Goal: Feedback & Contribution: Submit feedback/report problem

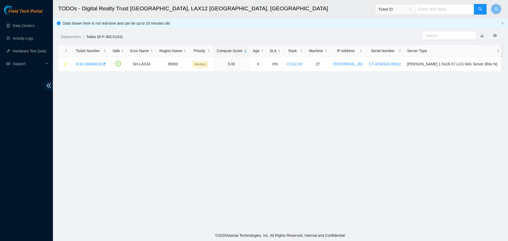
scroll to position [48, 0]
click at [86, 64] on link "B-W-16GM4C8" at bounding box center [88, 64] width 25 height 4
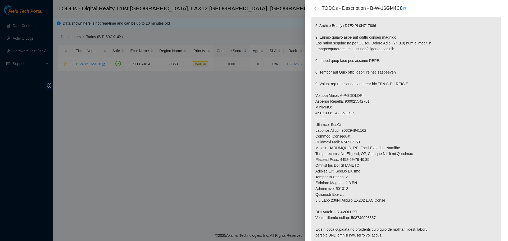
scroll to position [169, 0]
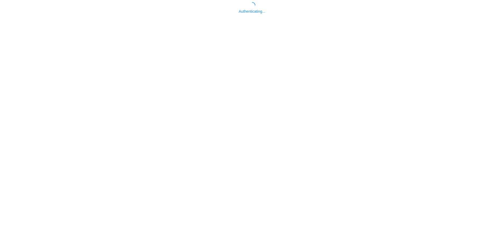
scroll to position [2, 0]
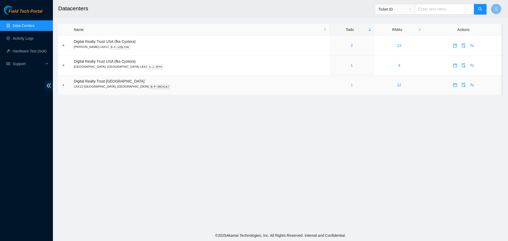
click at [350, 84] on link "1" at bounding box center [351, 85] width 2 height 4
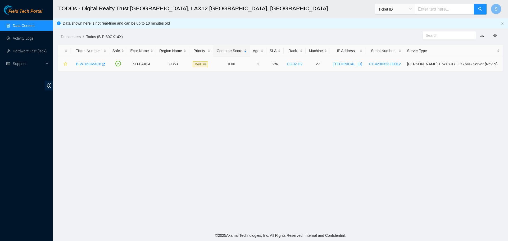
click at [84, 60] on div "B-W-16GM4C8" at bounding box center [89, 64] width 33 height 8
click at [92, 61] on div "B-W-16GM4C8" at bounding box center [89, 64] width 33 height 8
click at [92, 64] on link "B-W-16GM4C8" at bounding box center [88, 64] width 25 height 4
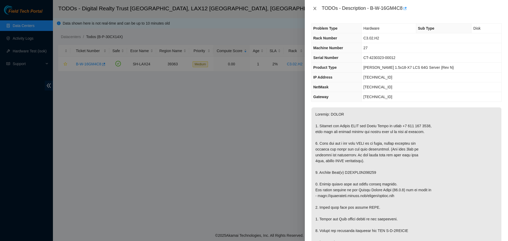
click at [315, 7] on icon "close" at bounding box center [315, 8] width 4 height 4
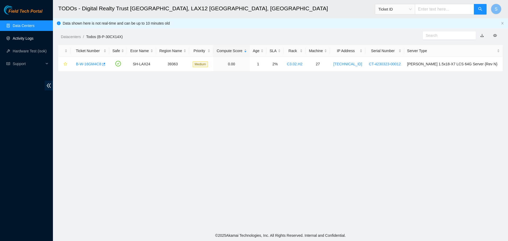
click at [28, 36] on link "Activity Logs" at bounding box center [23, 38] width 21 height 4
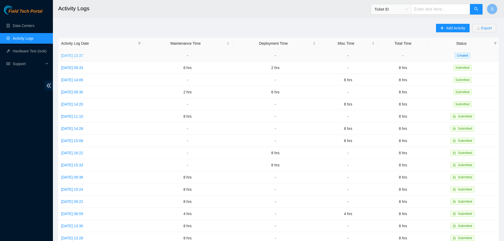
click at [83, 56] on link "Wed, 15 Oct 2025 13:37" at bounding box center [72, 55] width 22 height 4
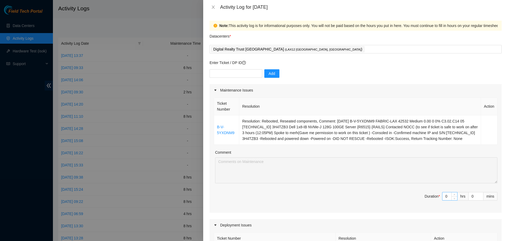
click at [444, 200] on input "0" at bounding box center [449, 196] width 15 height 8
type input "8"
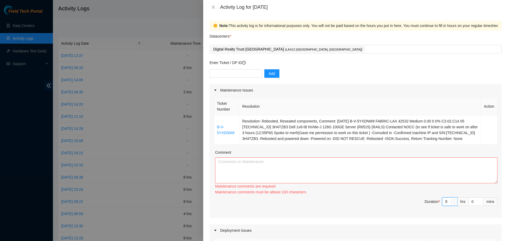
type input "8"
click at [363, 169] on textarea "Comment" at bounding box center [356, 170] width 282 height 26
click at [242, 74] on input "text" at bounding box center [236, 73] width 53 height 8
paste input "DP79764"
type input "DP79764"
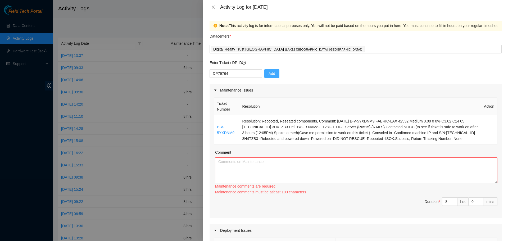
click at [274, 73] on button "Add" at bounding box center [271, 73] width 15 height 8
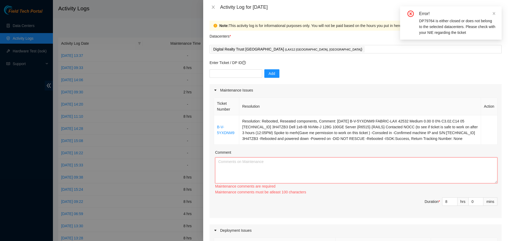
click at [351, 177] on textarea "Comment" at bounding box center [356, 170] width 282 height 26
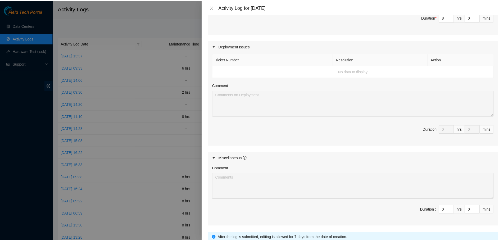
scroll to position [228, 0]
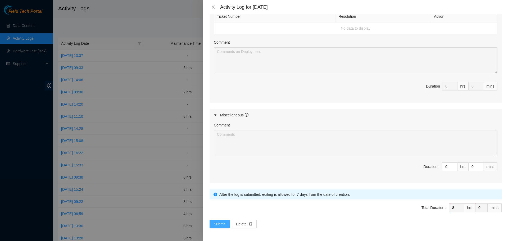
type textarea "Today I started my day logging into my akamai field tech portal and worked on a…"
click at [213, 221] on button "Submit" at bounding box center [220, 224] width 20 height 8
